Goal: Find specific page/section: Find specific page/section

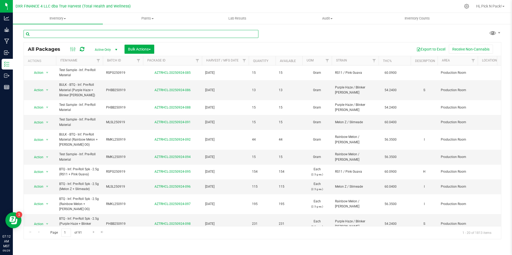
drag, startPoint x: 0, startPoint y: 0, endPoint x: 81, endPoint y: 36, distance: 89.1
click at [81, 36] on input "text" at bounding box center [141, 34] width 235 height 8
type input "baa250717"
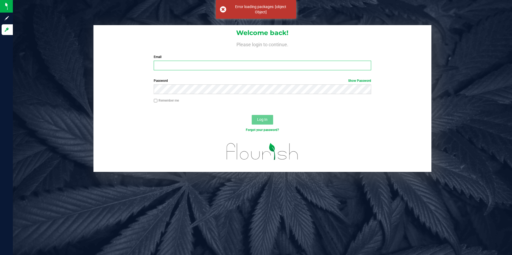
click at [219, 65] on input "Email" at bounding box center [262, 66] width 217 height 10
type input "[EMAIL_ADDRESS][DOMAIN_NAME]"
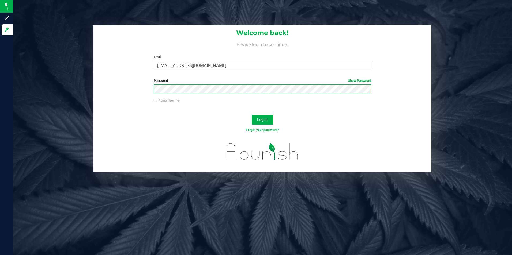
click at [252, 115] on button "Log In" at bounding box center [262, 120] width 21 height 10
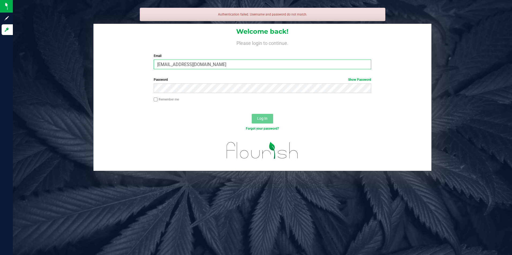
click at [227, 63] on input "[EMAIL_ADDRESS][DOMAIN_NAME]" at bounding box center [262, 65] width 217 height 10
drag, startPoint x: 176, startPoint y: 64, endPoint x: 131, endPoint y: 64, distance: 44.7
click at [131, 64] on div "Welcome back! Please login to continue. Email [EMAIL_ADDRESS][DOMAIN_NAME] Requ…" at bounding box center [262, 49] width 338 height 50
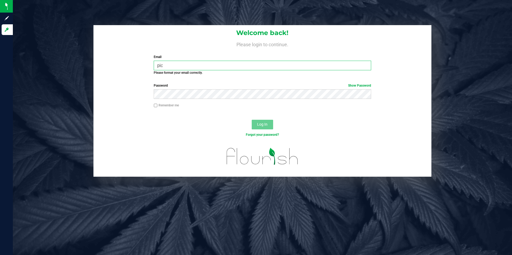
type input "[EMAIL_ADDRESS][DOMAIN_NAME]"
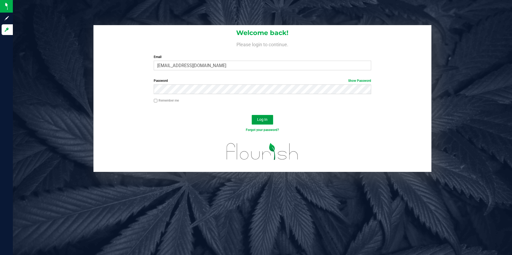
click at [261, 121] on span "Log In" at bounding box center [262, 120] width 10 height 4
click at [252, 115] on button "Log In" at bounding box center [262, 120] width 21 height 10
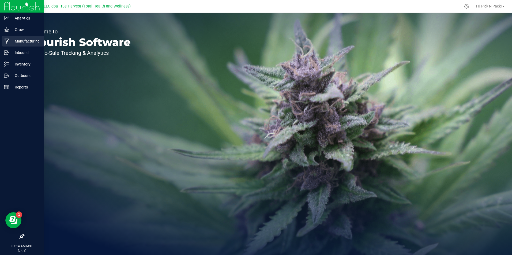
click at [31, 39] on p "Manufacturing" at bounding box center [25, 41] width 32 height 6
